Goal: Information Seeking & Learning: Learn about a topic

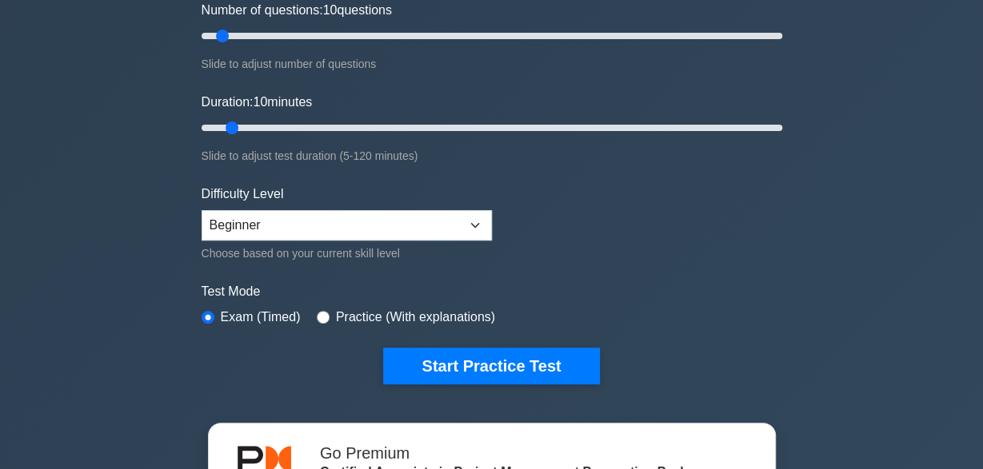
scroll to position [462, 0]
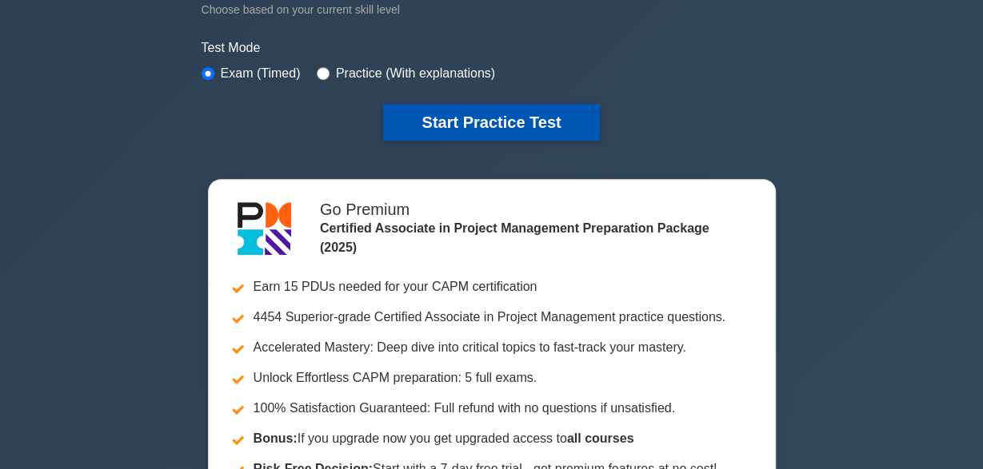
click at [472, 122] on button "Start Practice Test" at bounding box center [491, 122] width 216 height 37
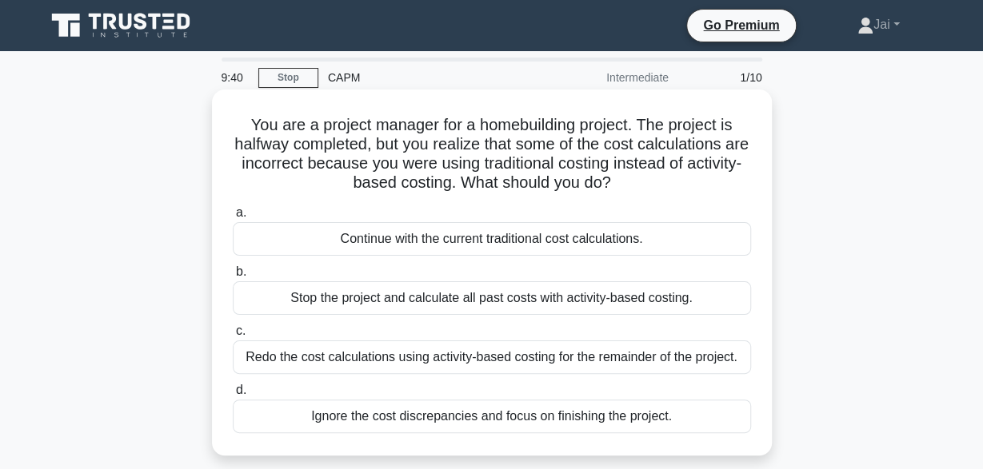
click at [564, 349] on div "Redo the cost calculations using activity-based costing for the remainder of th…" at bounding box center [492, 358] width 518 height 34
click at [233, 337] on input "c. Redo the cost calculations using activity-based costing for the remainder of…" at bounding box center [233, 331] width 0 height 10
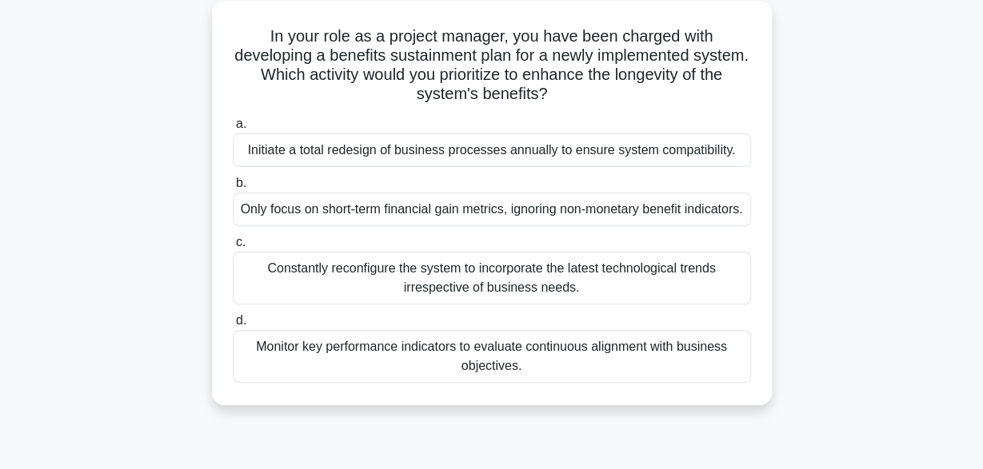
scroll to position [110, 0]
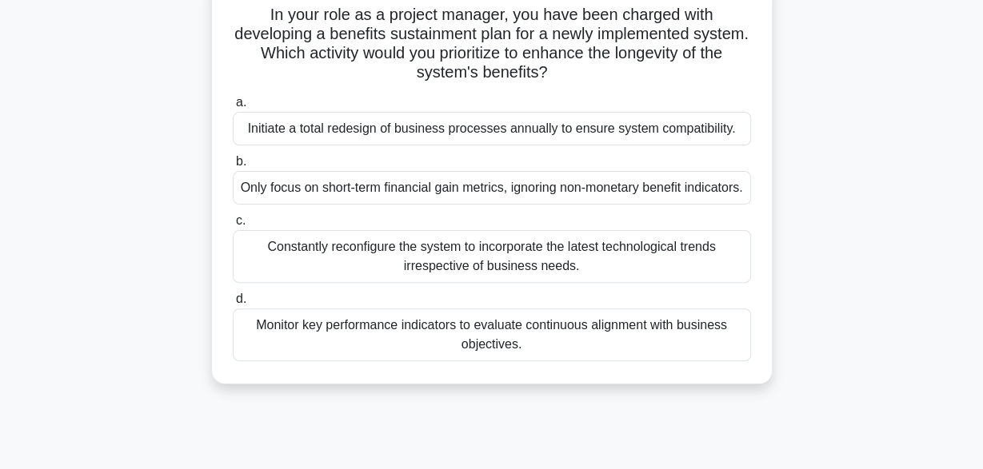
click at [687, 276] on div "Constantly reconfigure the system to incorporate the latest technological trend…" at bounding box center [492, 256] width 518 height 53
click at [233, 226] on input "c. Constantly reconfigure the system to incorporate the latest technological tr…" at bounding box center [233, 221] width 0 height 10
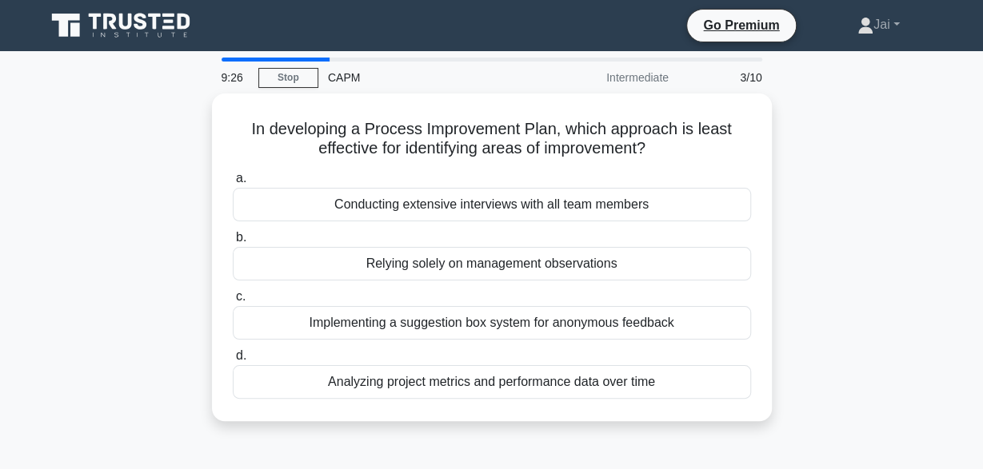
scroll to position [0, 0]
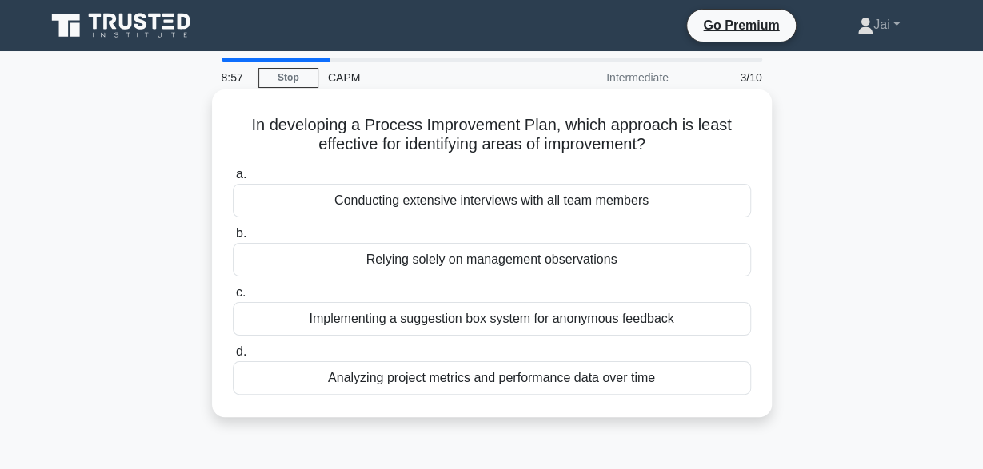
click at [692, 378] on div "Analyzing project metrics and performance data over time" at bounding box center [492, 378] width 518 height 34
click at [233, 357] on input "d. Analyzing project metrics and performance data over time" at bounding box center [233, 352] width 0 height 10
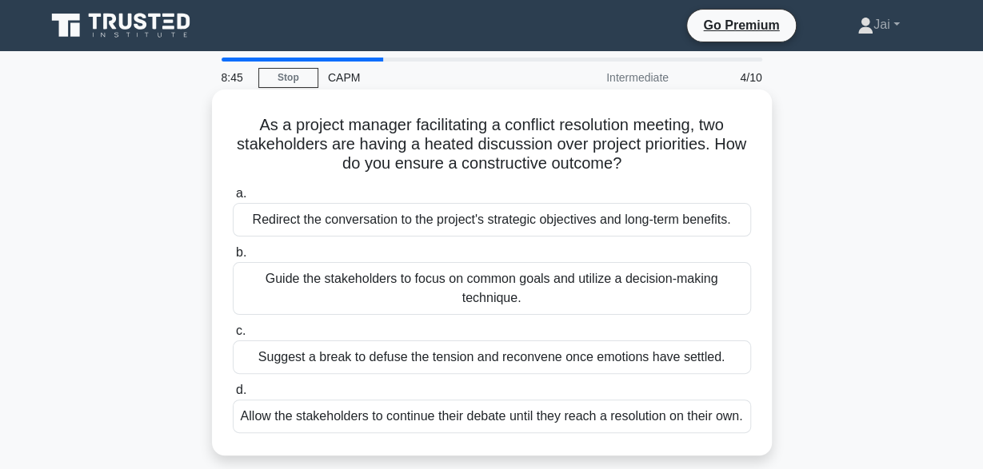
click at [652, 285] on div "Guide the stakeholders to focus on common goals and utilize a decision-making t…" at bounding box center [492, 288] width 518 height 53
click at [233, 258] on input "b. Guide the stakeholders to focus on common goals and utilize a decision-makin…" at bounding box center [233, 253] width 0 height 10
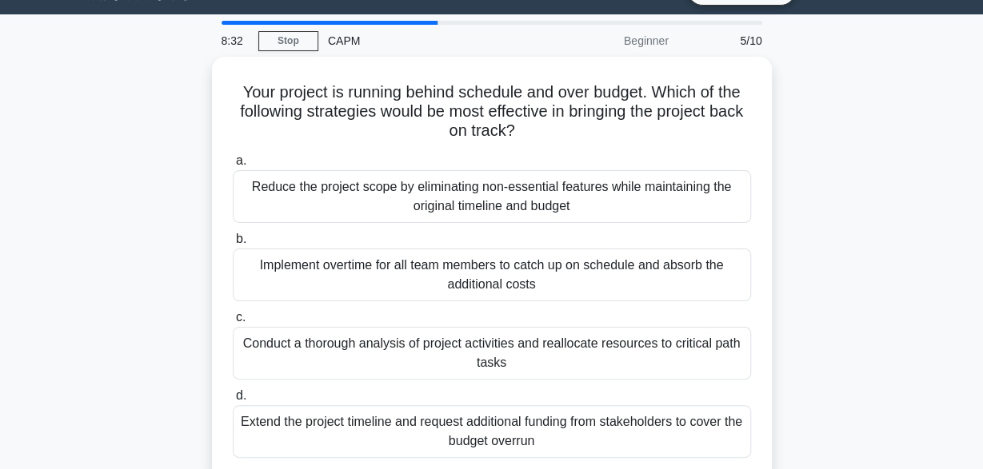
scroll to position [42, 0]
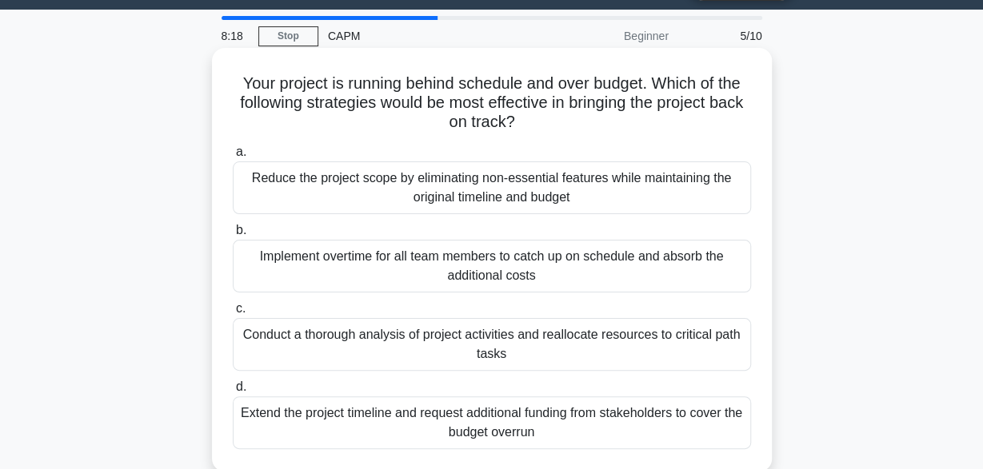
click at [649, 194] on div "Reduce the project scope by eliminating non-essential features while maintainin…" at bounding box center [492, 188] width 518 height 53
click at [233, 158] on input "a. Reduce the project scope by eliminating non-essential features while maintai…" at bounding box center [233, 152] width 0 height 10
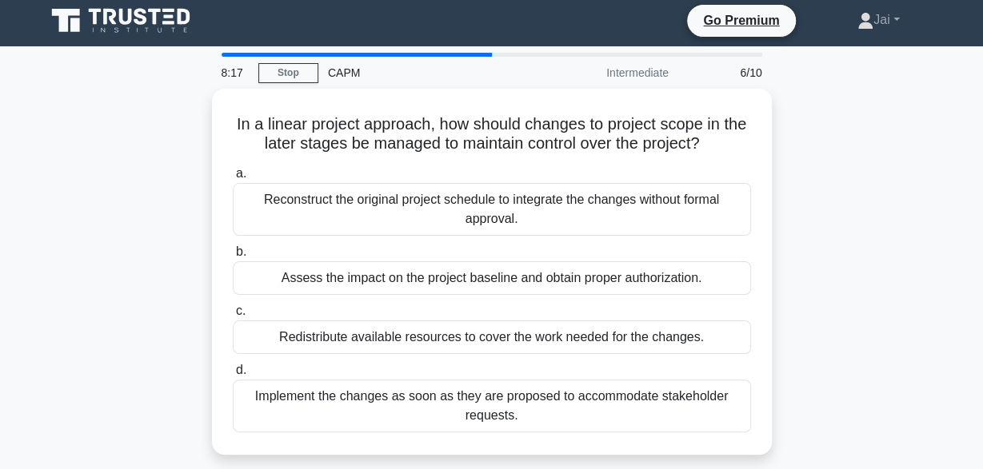
scroll to position [0, 0]
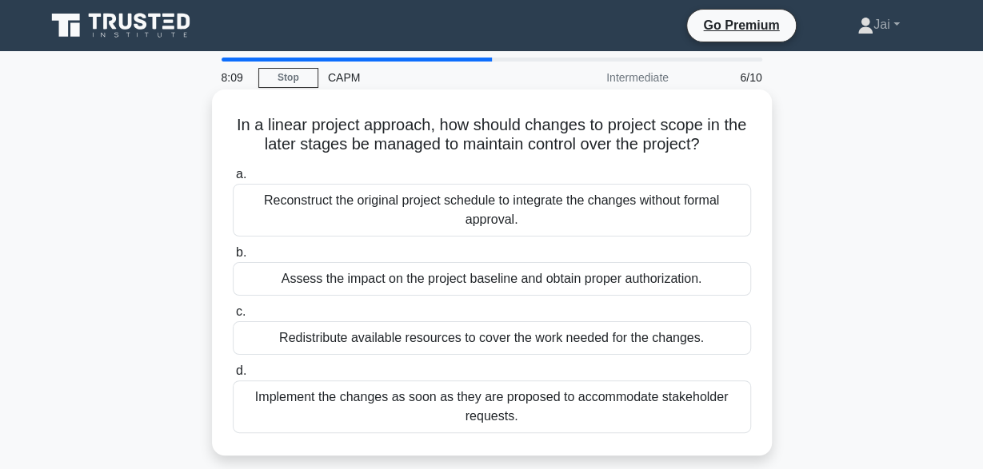
click at [490, 202] on div "Reconstruct the original project schedule to integrate the changes without form…" at bounding box center [492, 210] width 518 height 53
click at [233, 180] on input "a. Reconstruct the original project schedule to integrate the changes without f…" at bounding box center [233, 175] width 0 height 10
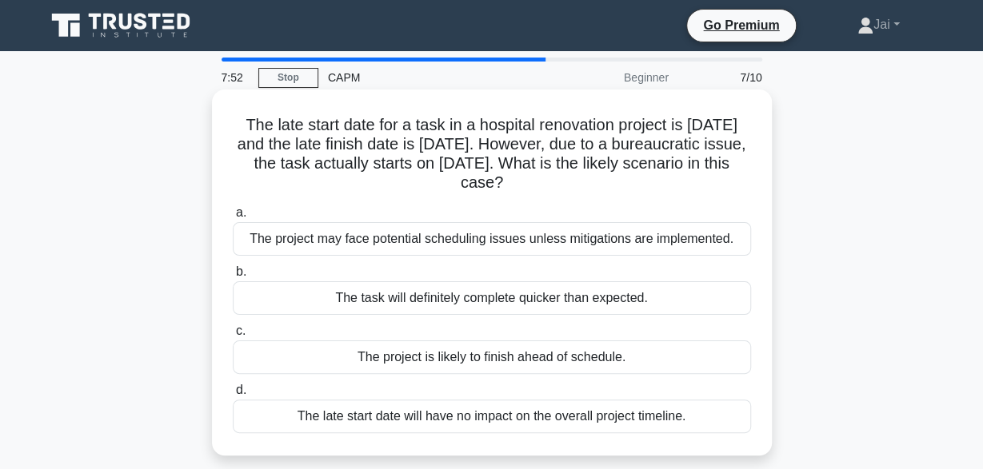
click at [476, 369] on div "The project is likely to finish ahead of schedule." at bounding box center [492, 358] width 518 height 34
click at [233, 337] on input "c. The project is likely to finish ahead of schedule." at bounding box center [233, 331] width 0 height 10
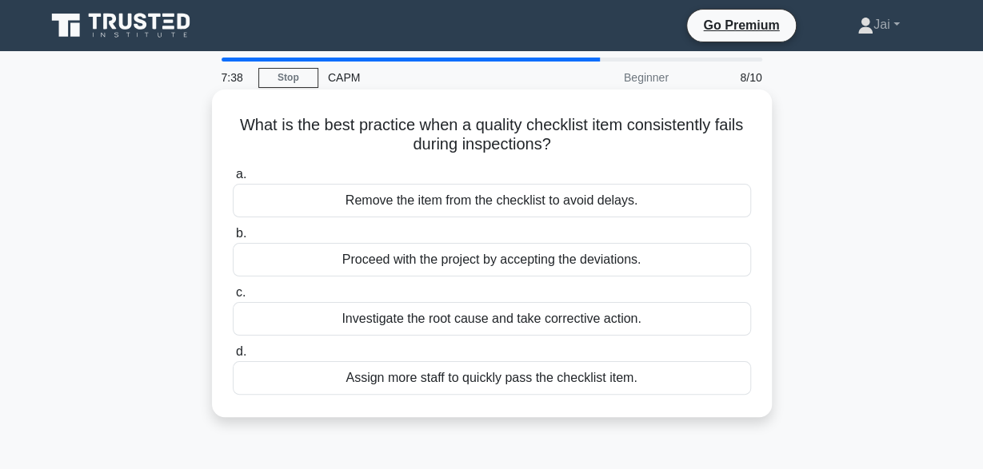
click at [353, 326] on div "Investigate the root cause and take corrective action." at bounding box center [492, 319] width 518 height 34
click at [233, 298] on input "c. Investigate the root cause and take corrective action." at bounding box center [233, 293] width 0 height 10
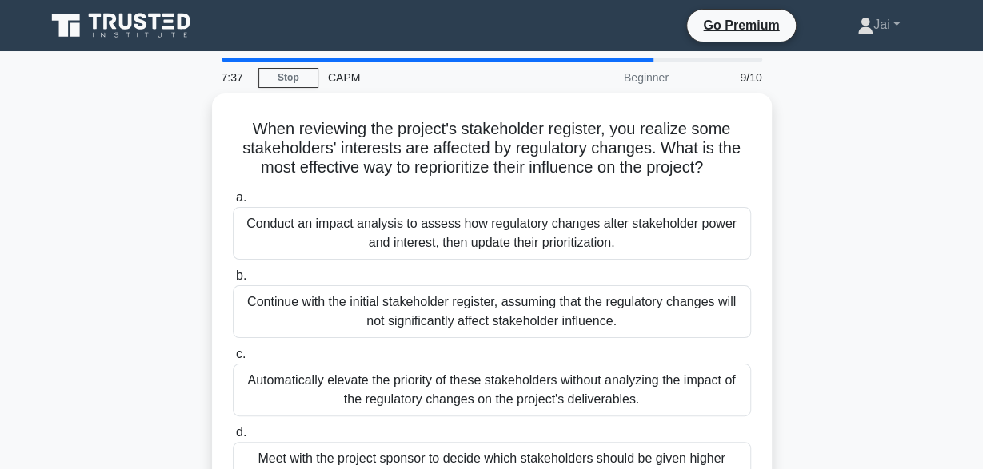
click at [353, 326] on div "Continue with the initial stakeholder register, assuming that the regulatory ch…" at bounding box center [492, 311] width 518 height 53
click at [233, 281] on input "b. Continue with the initial stakeholder register, assuming that the regulatory…" at bounding box center [233, 276] width 0 height 10
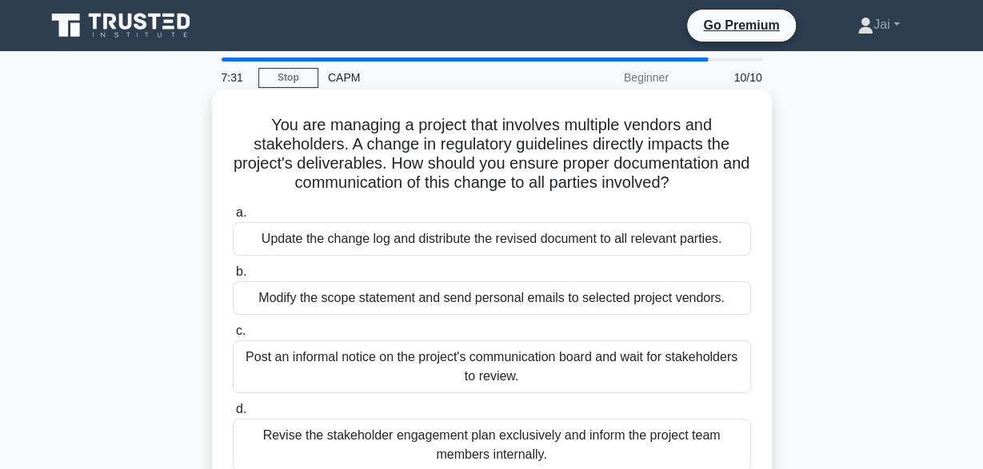
click at [426, 361] on div "Post an informal notice on the project's communication board and wait for stake…" at bounding box center [492, 367] width 518 height 53
click at [233, 337] on input "c. Post an informal notice on the project's communication board and wait for st…" at bounding box center [233, 331] width 0 height 10
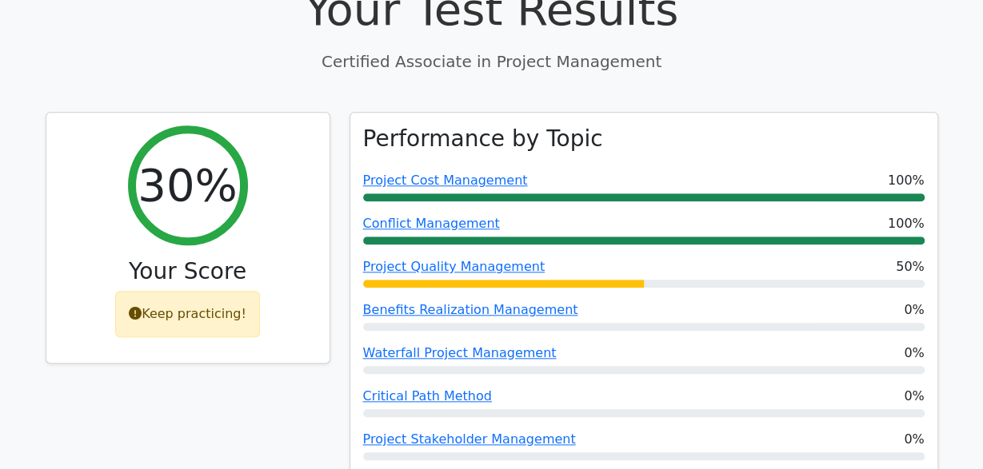
scroll to position [606, 0]
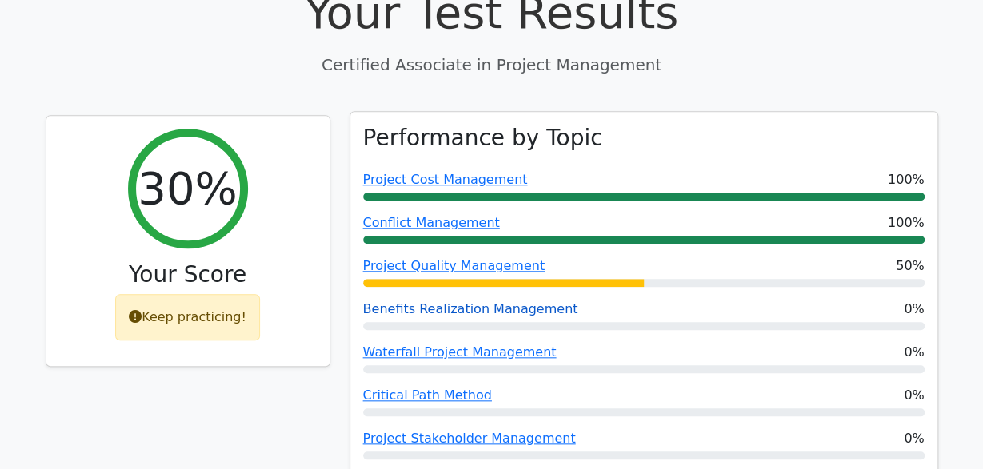
click at [443, 301] on link "Benefits Realization Management" at bounding box center [470, 308] width 215 height 15
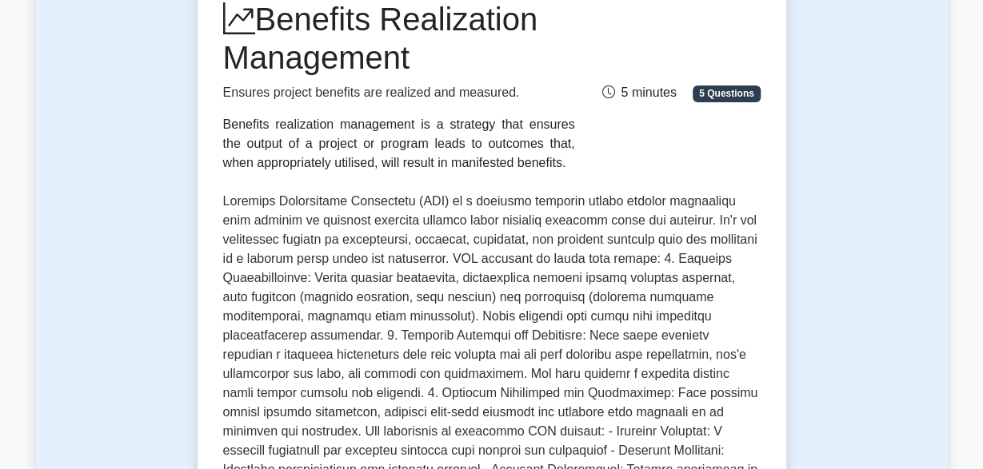
scroll to position [493, 0]
